Goal: Task Accomplishment & Management: Complete application form

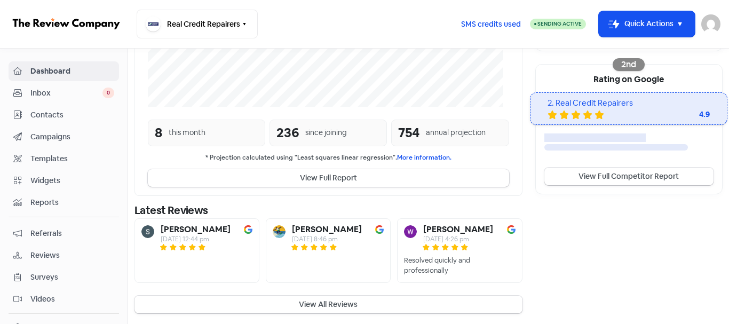
scroll to position [332, 0]
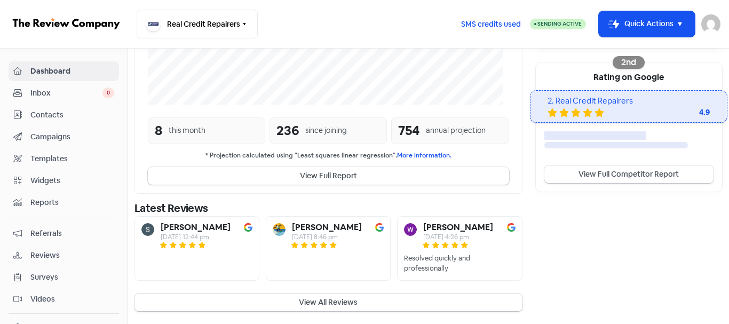
click at [38, 110] on span "Contacts" at bounding box center [72, 114] width 84 height 11
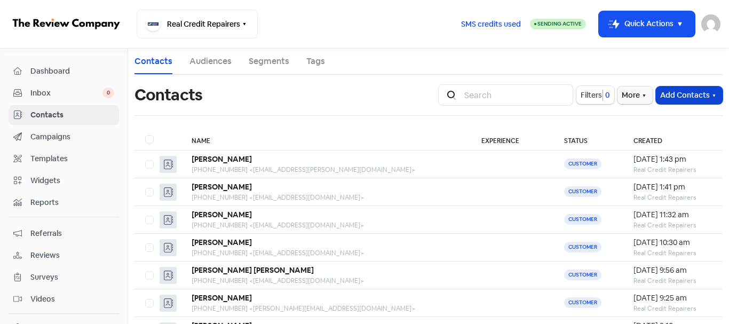
click at [670, 90] on button "Add Contacts" at bounding box center [689, 95] width 67 height 18
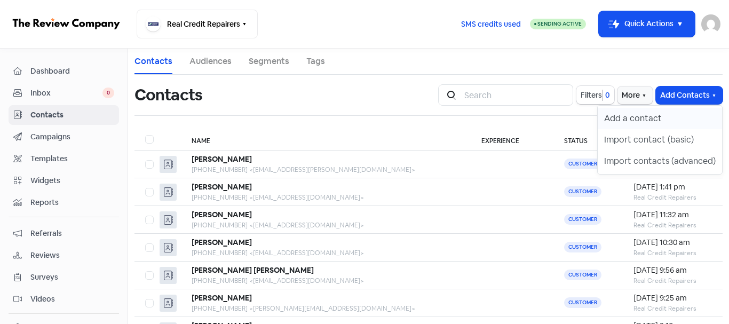
click at [669, 116] on button "Add a contact" at bounding box center [660, 118] width 124 height 21
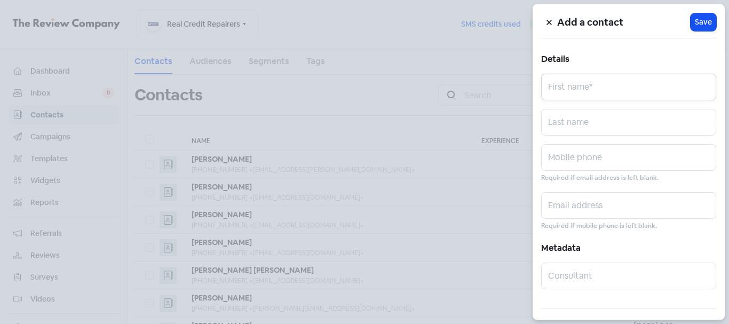
click at [614, 84] on input "text" at bounding box center [628, 87] width 175 height 27
paste input "[PERSON_NAME]"
click at [591, 89] on input "[PERSON_NAME]" at bounding box center [628, 87] width 175 height 27
type input "[PERSON_NAME]"
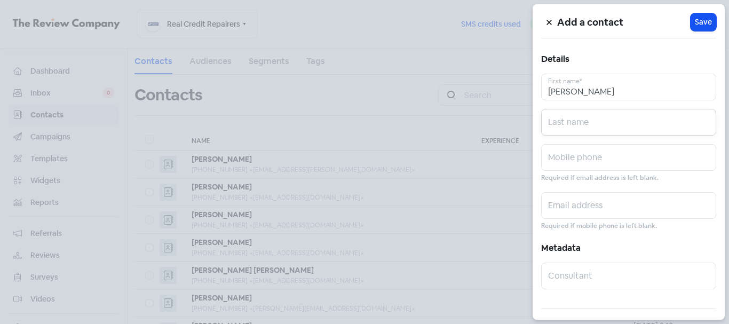
paste input "Karagiozis"
type input "Karagiozis"
click at [579, 165] on input "text" at bounding box center [628, 157] width 175 height 27
paste input "0432875855"
type input "0432875855"
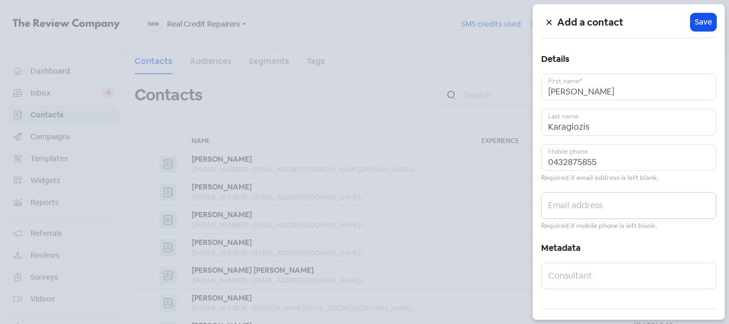
click at [567, 211] on input "text" at bounding box center [628, 205] width 175 height 27
paste input "[PERSON_NAME][EMAIL_ADDRESS][DOMAIN_NAME]"
type input "[PERSON_NAME][EMAIL_ADDRESS][DOMAIN_NAME]"
click at [695, 25] on span "Save" at bounding box center [703, 22] width 17 height 11
